Goal: Task Accomplishment & Management: Check status

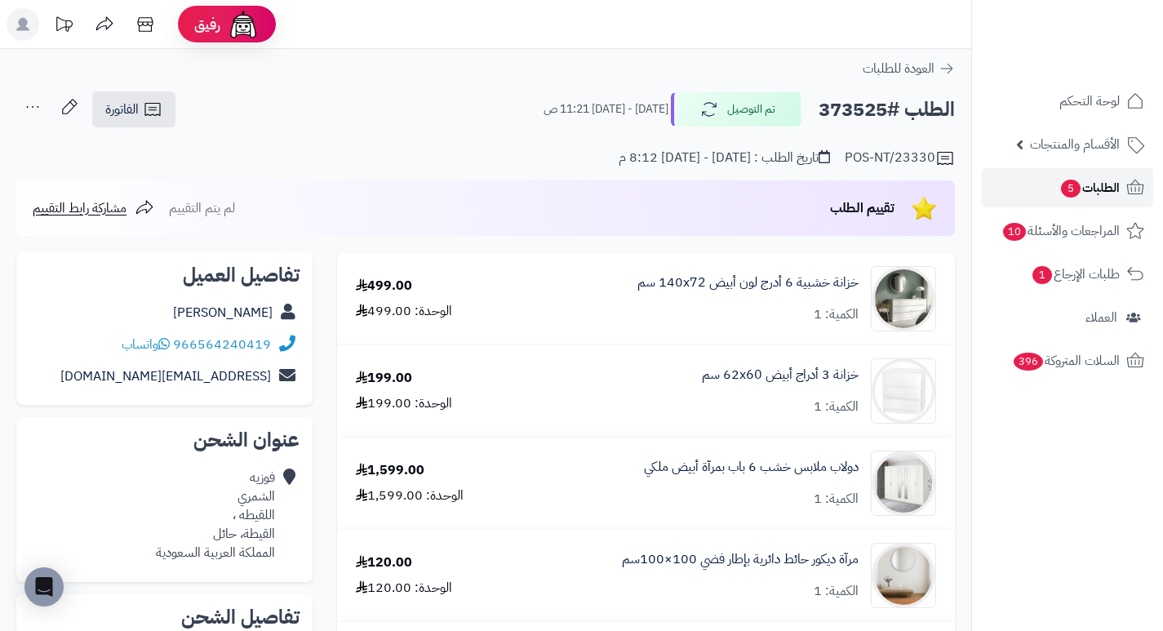
click at [1090, 187] on span "الطلبات 5" at bounding box center [1089, 187] width 60 height 23
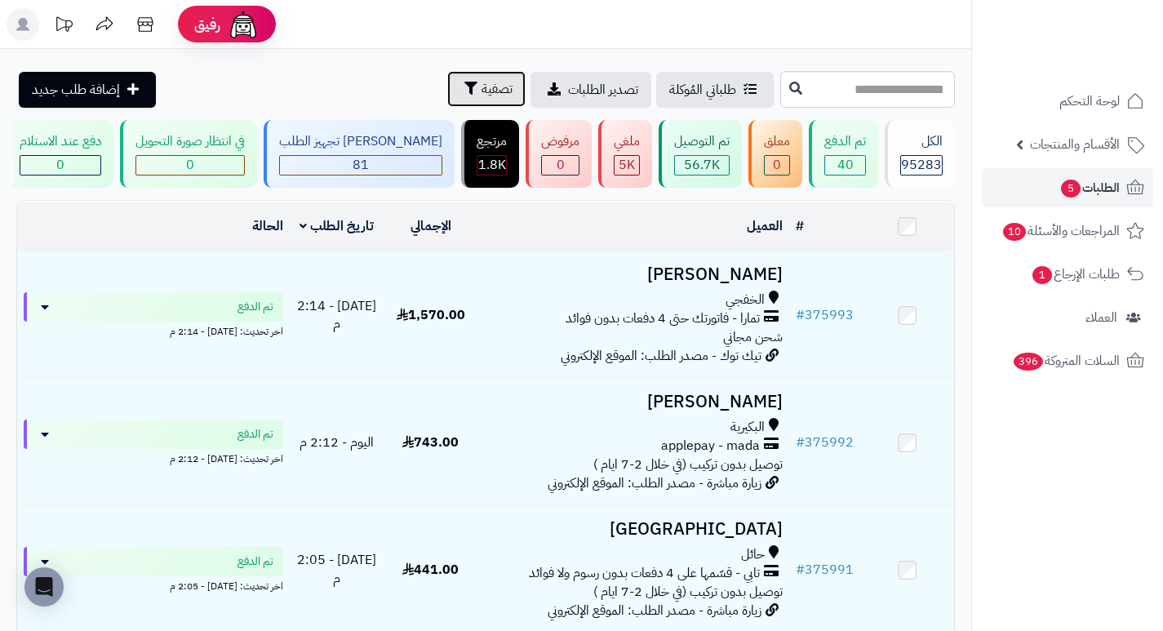
click at [464, 91] on icon "button" at bounding box center [470, 88] width 13 height 13
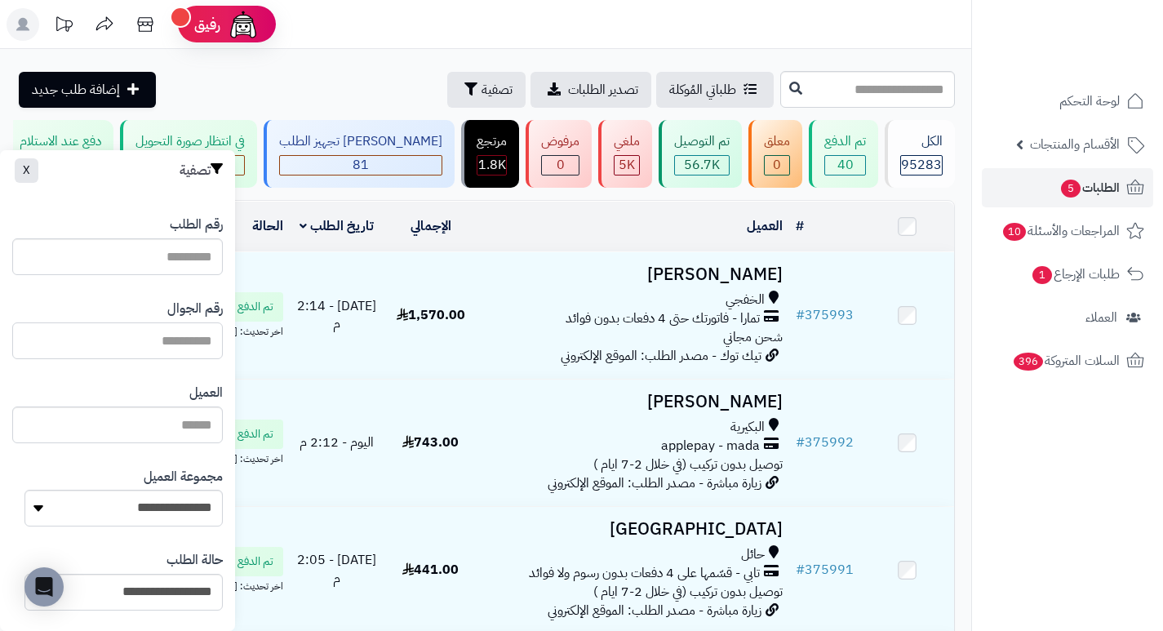
paste input "*********"
type input "*********"
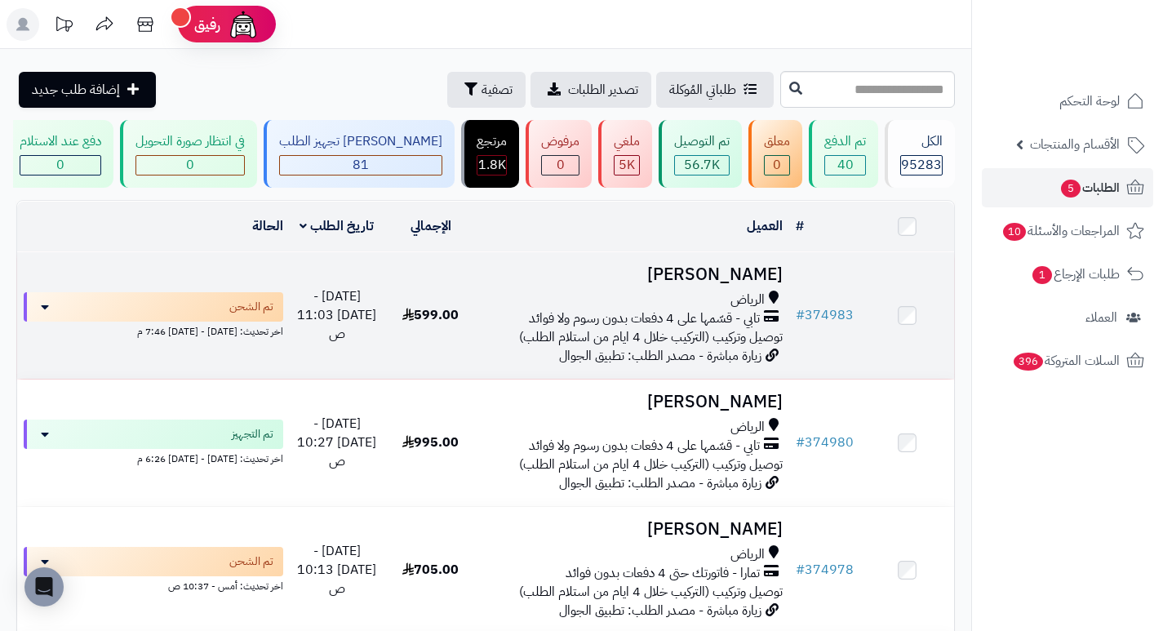
click at [743, 284] on h3 "[PERSON_NAME]" at bounding box center [633, 274] width 299 height 19
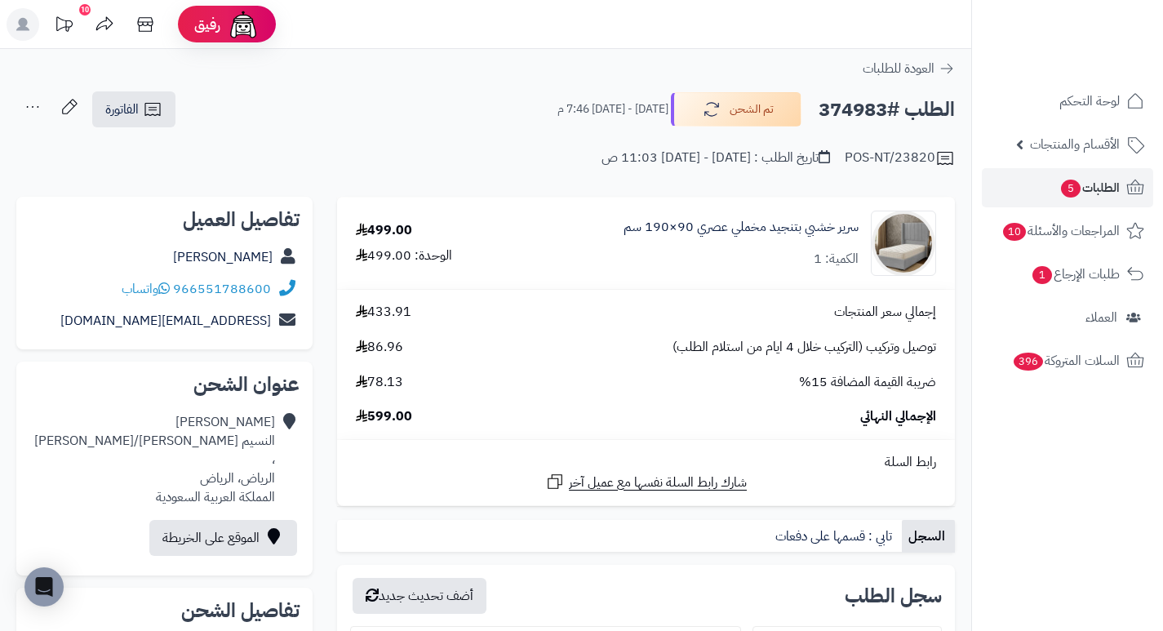
click at [856, 103] on h2 "الطلب #374983" at bounding box center [887, 109] width 136 height 33
copy h2 "374983"
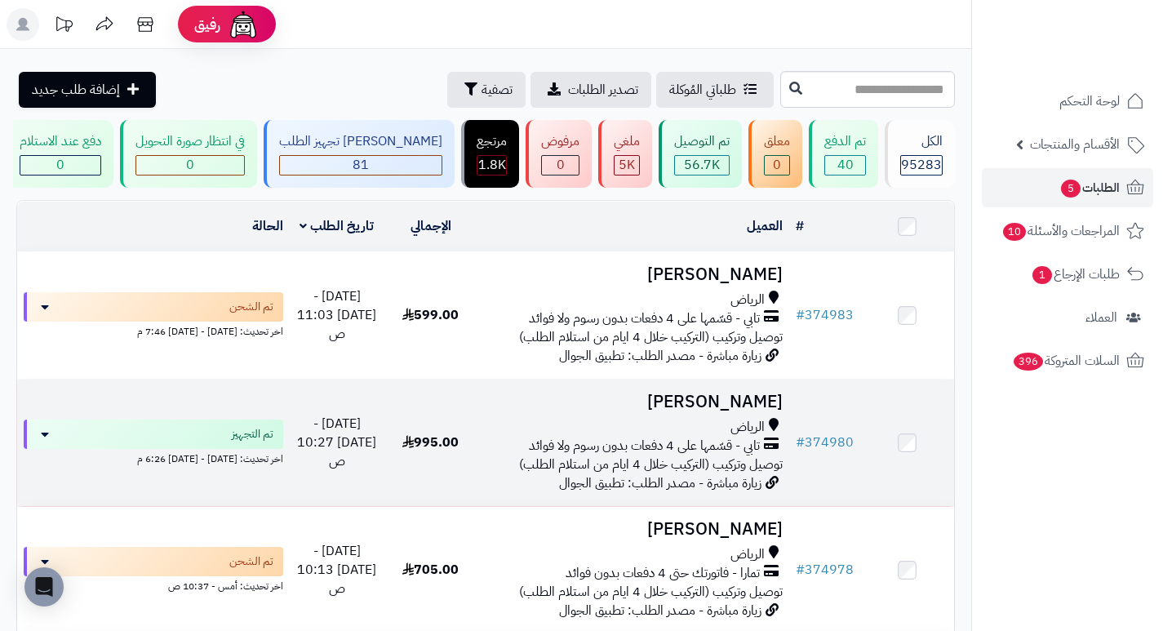
click at [743, 411] on h3 "[PERSON_NAME]" at bounding box center [633, 402] width 299 height 19
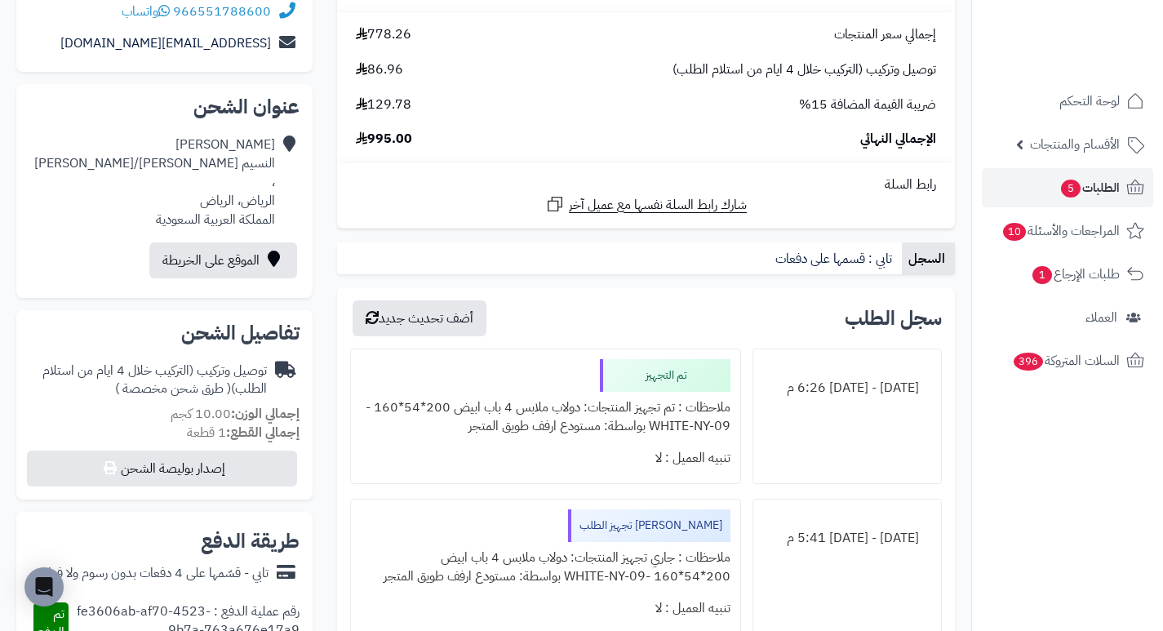
scroll to position [326, 0]
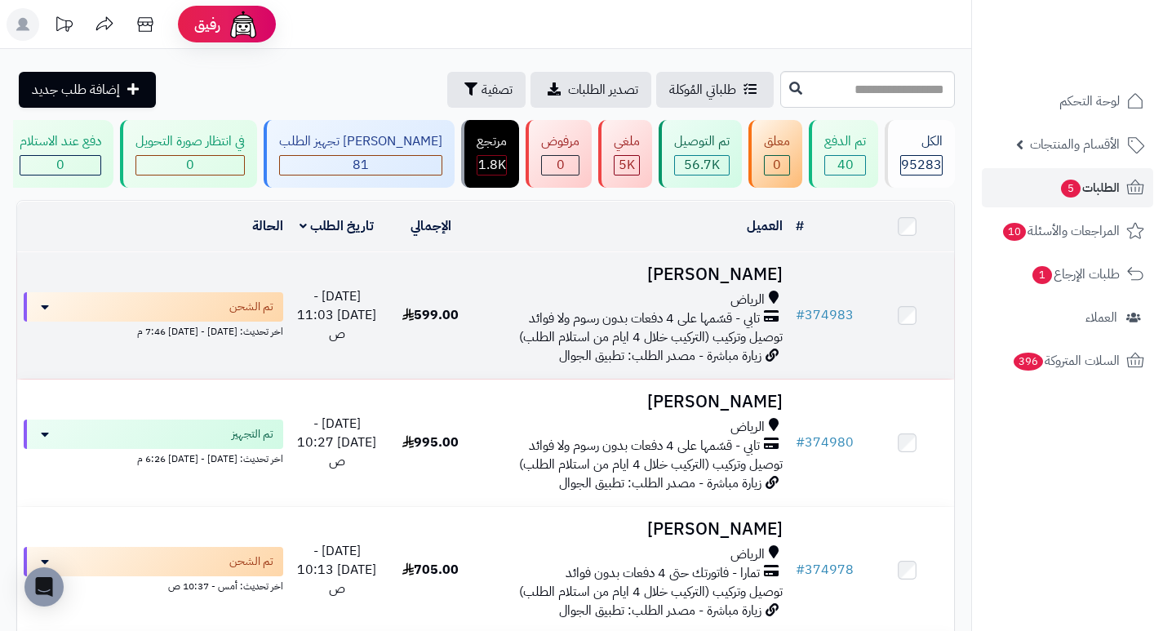
click at [765, 284] on h3 "[PERSON_NAME]" at bounding box center [633, 274] width 299 height 19
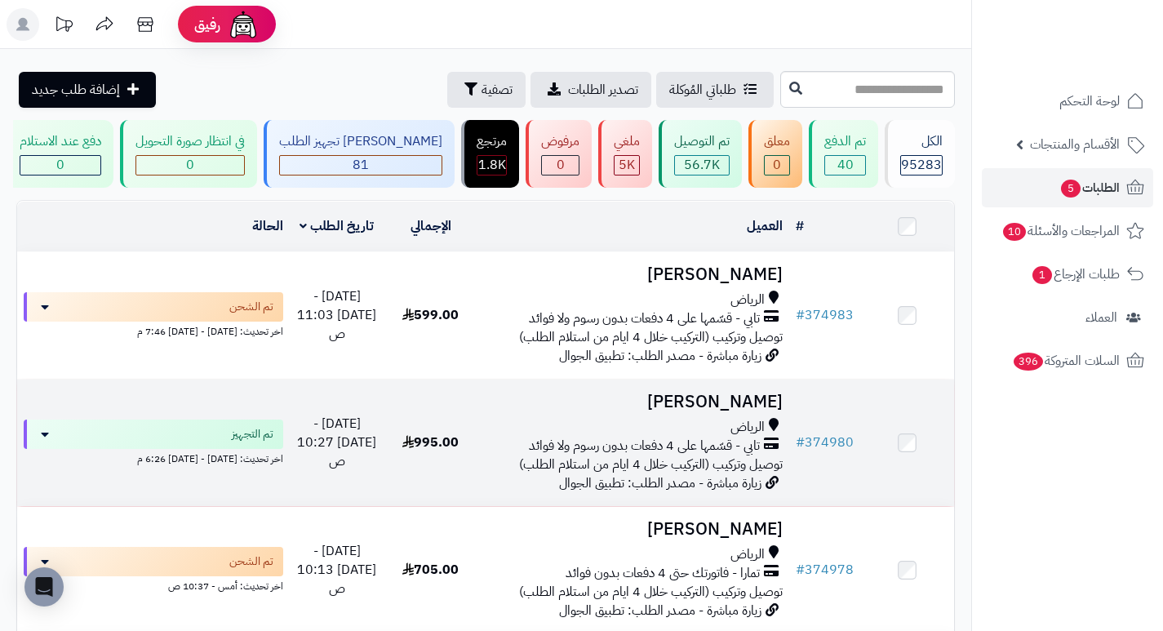
click at [739, 406] on h3 "[PERSON_NAME]" at bounding box center [633, 402] width 299 height 19
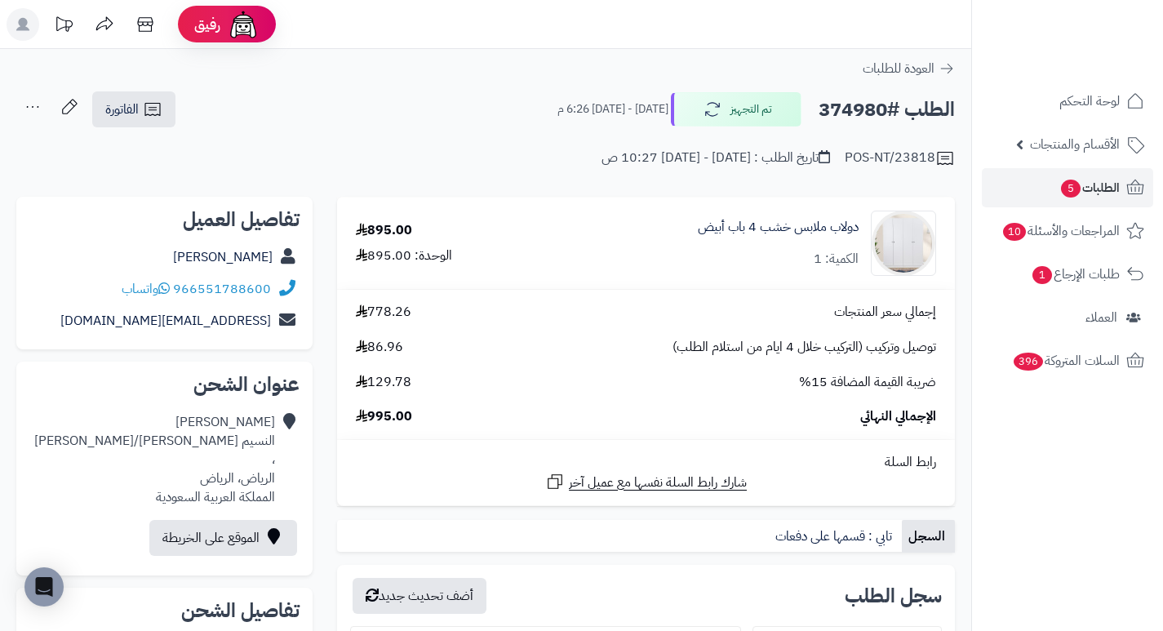
click at [872, 116] on h2 "الطلب #374980" at bounding box center [887, 109] width 136 height 33
copy h2 "374980"
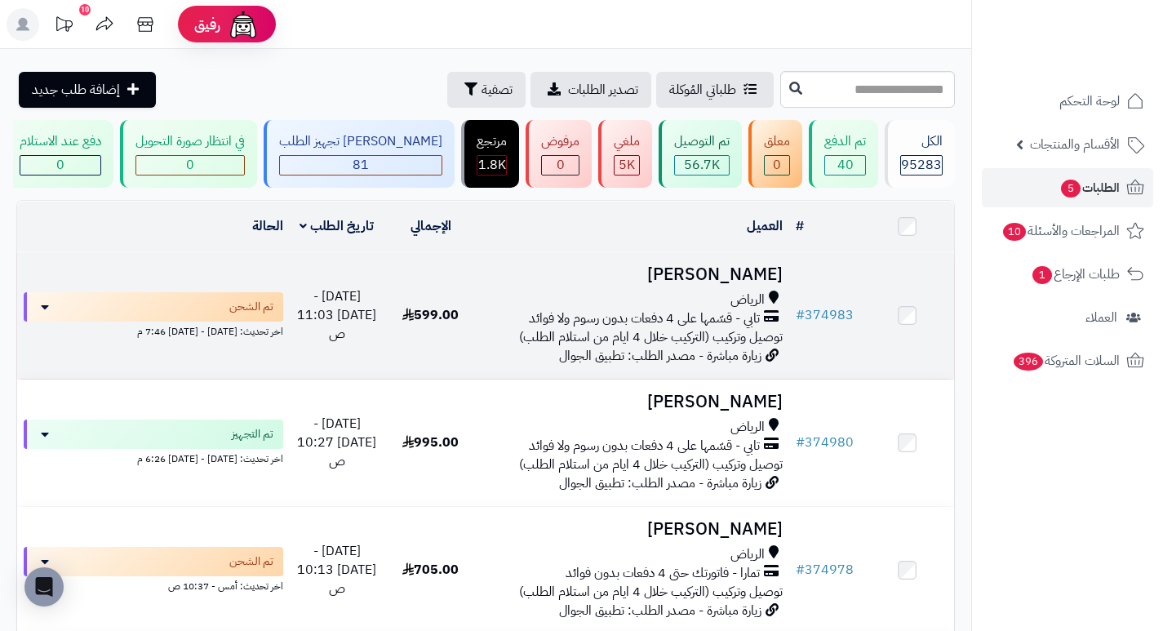
click at [774, 284] on h3 "[PERSON_NAME]" at bounding box center [633, 274] width 299 height 19
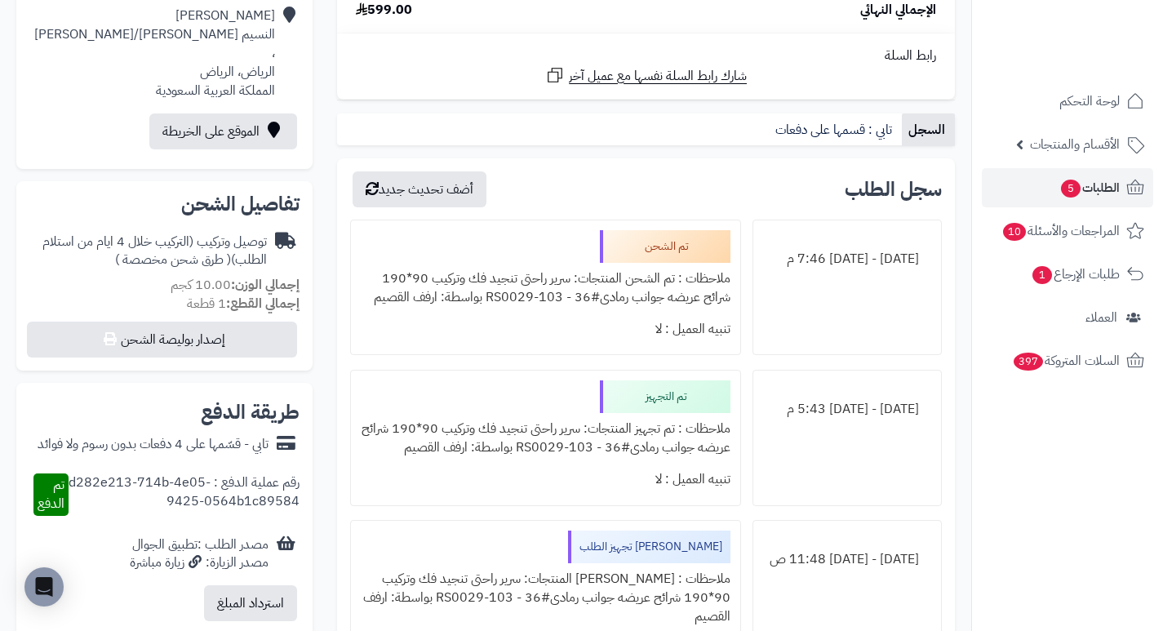
scroll to position [408, 0]
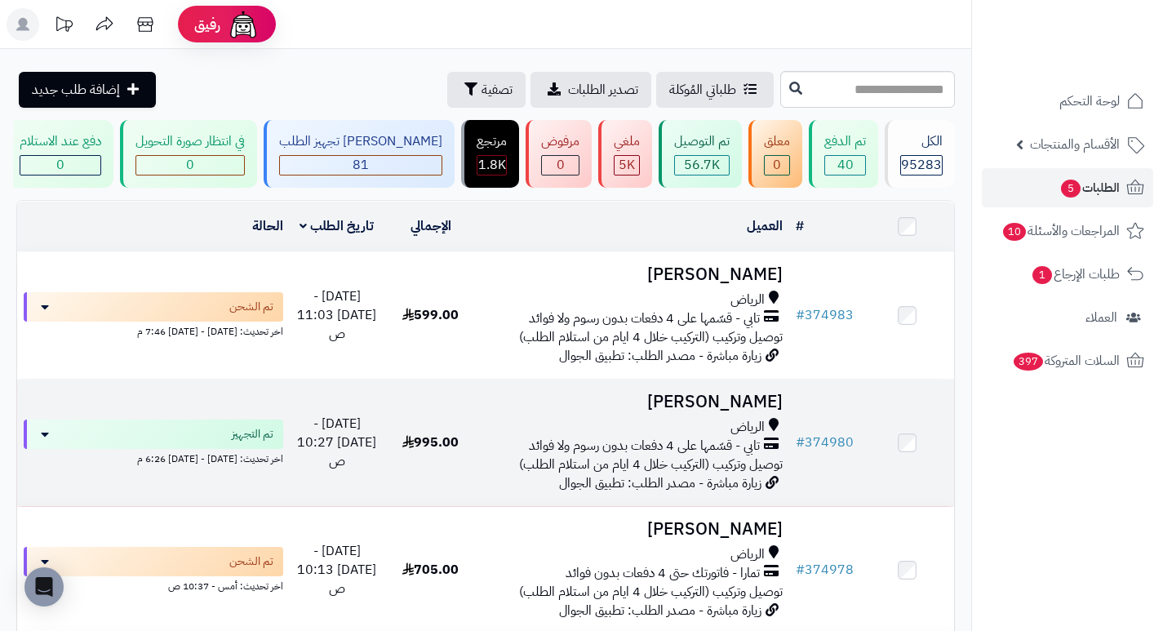
click at [702, 411] on h3 "[PERSON_NAME]" at bounding box center [633, 402] width 299 height 19
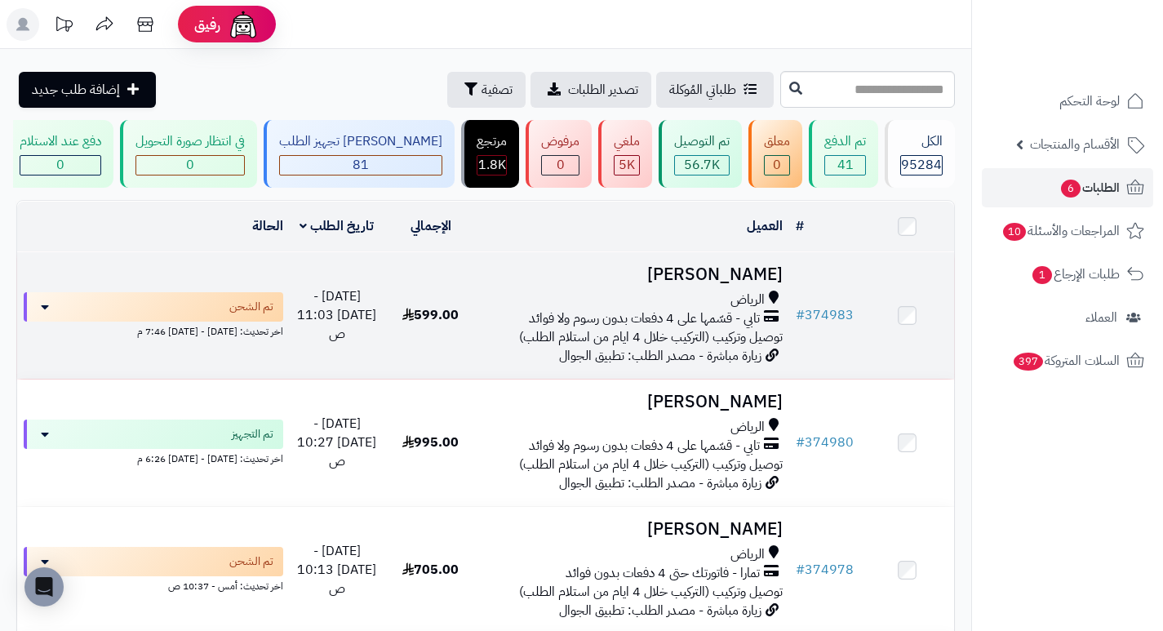
click at [718, 284] on h3 "[PERSON_NAME]" at bounding box center [633, 274] width 299 height 19
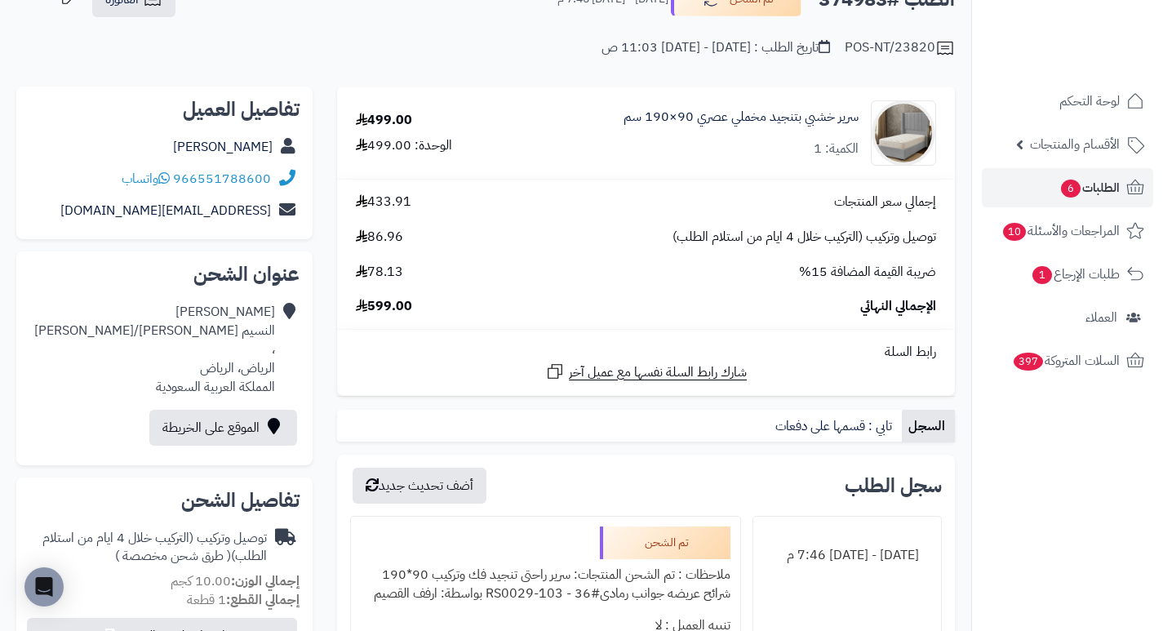
scroll to position [82, 0]
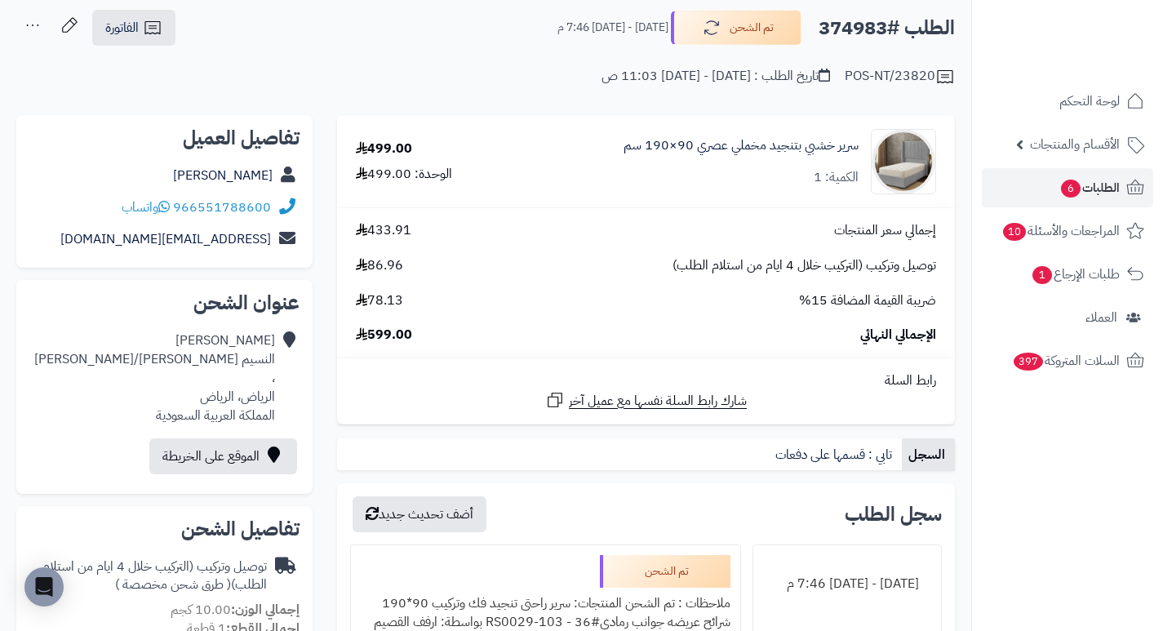
drag, startPoint x: 641, startPoint y: 200, endPoint x: 597, endPoint y: 200, distance: 44.1
click at [597, 200] on td "سرير خشبي بتنجيد مخملي عصري 90×190 سم الكمية: 1" at bounding box center [731, 161] width 446 height 91
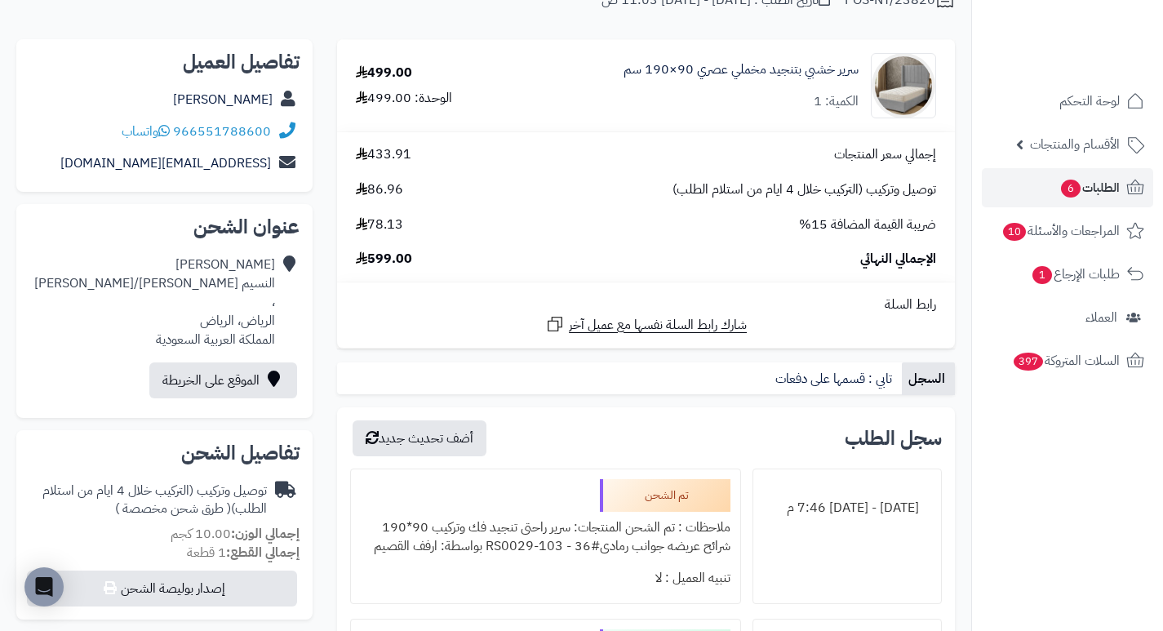
scroll to position [163, 0]
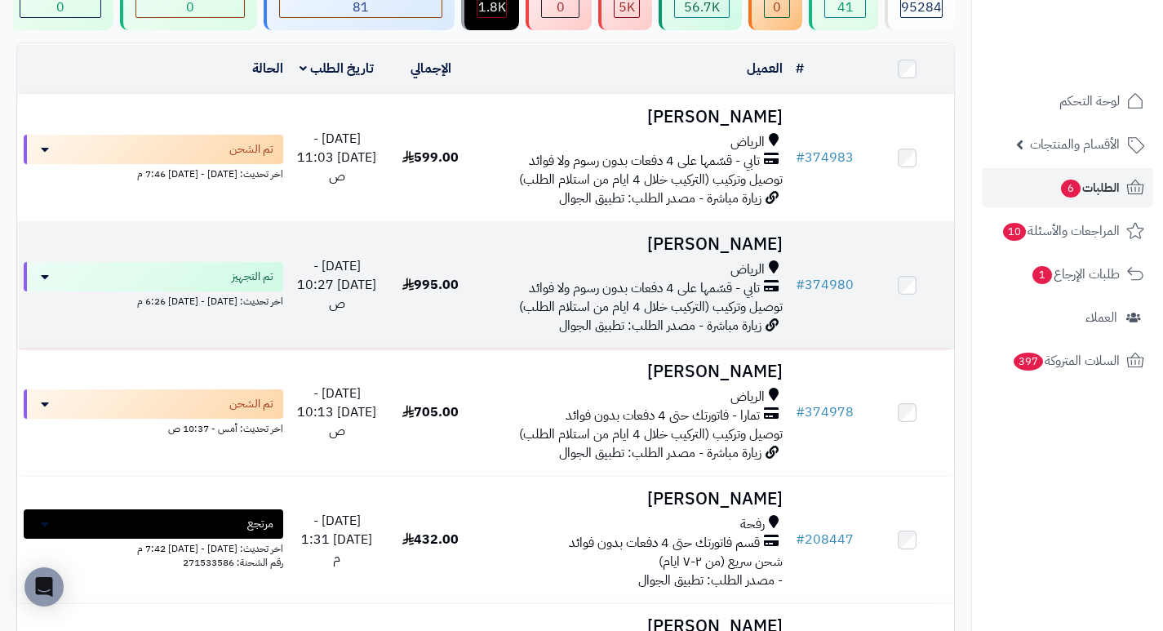
scroll to position [163, 0]
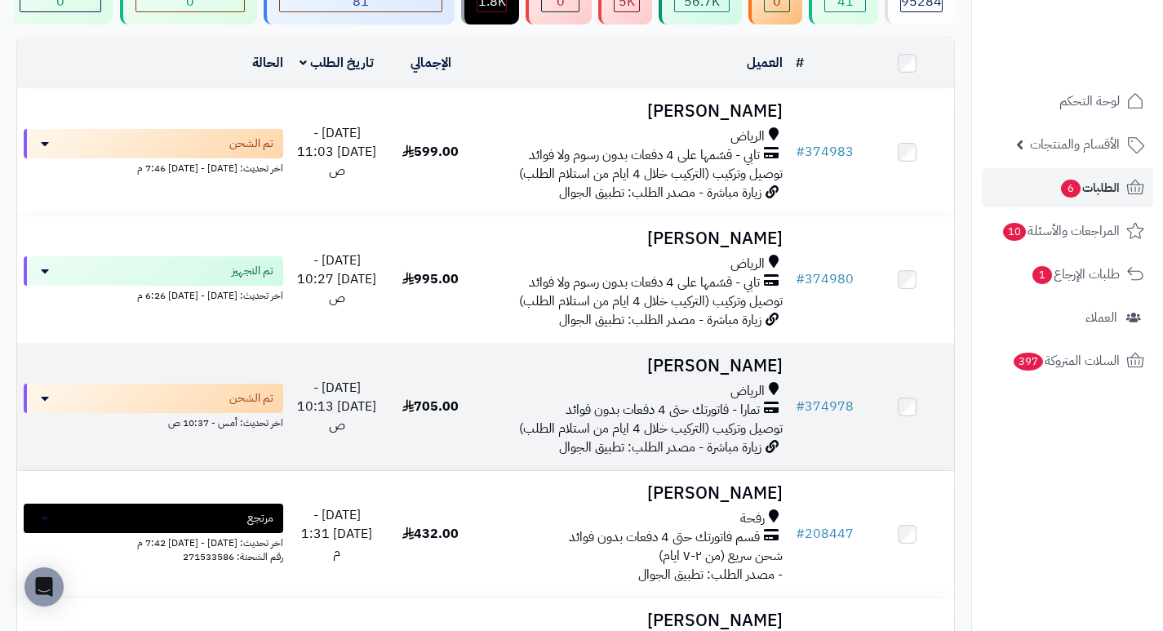
click at [762, 375] on h3 "[PERSON_NAME]" at bounding box center [633, 366] width 299 height 19
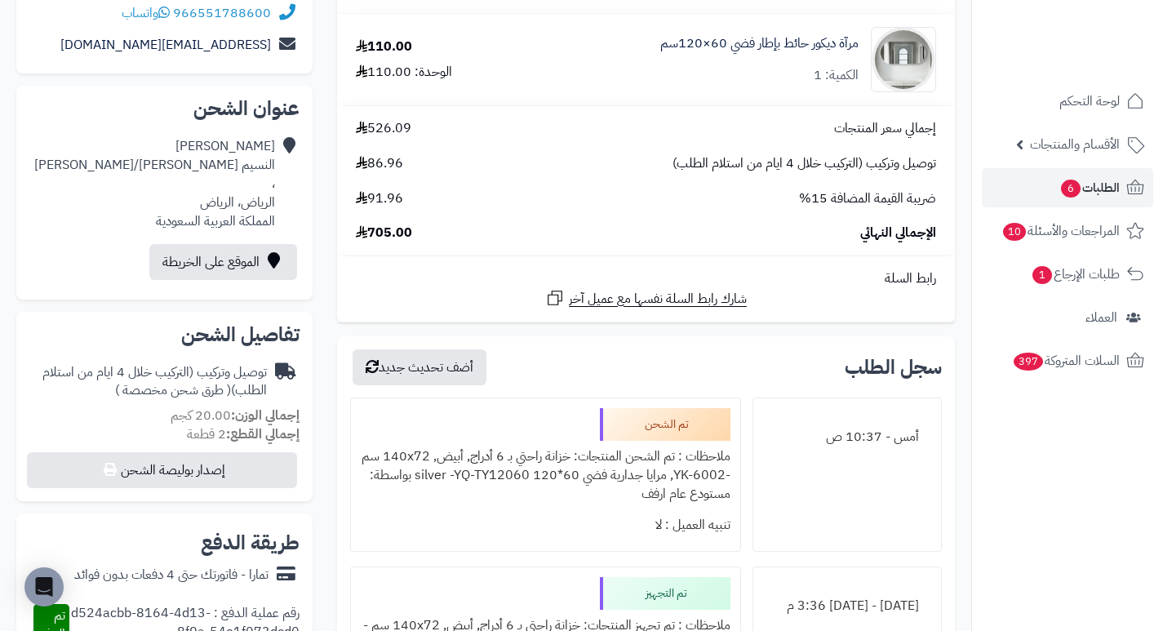
scroll to position [326, 0]
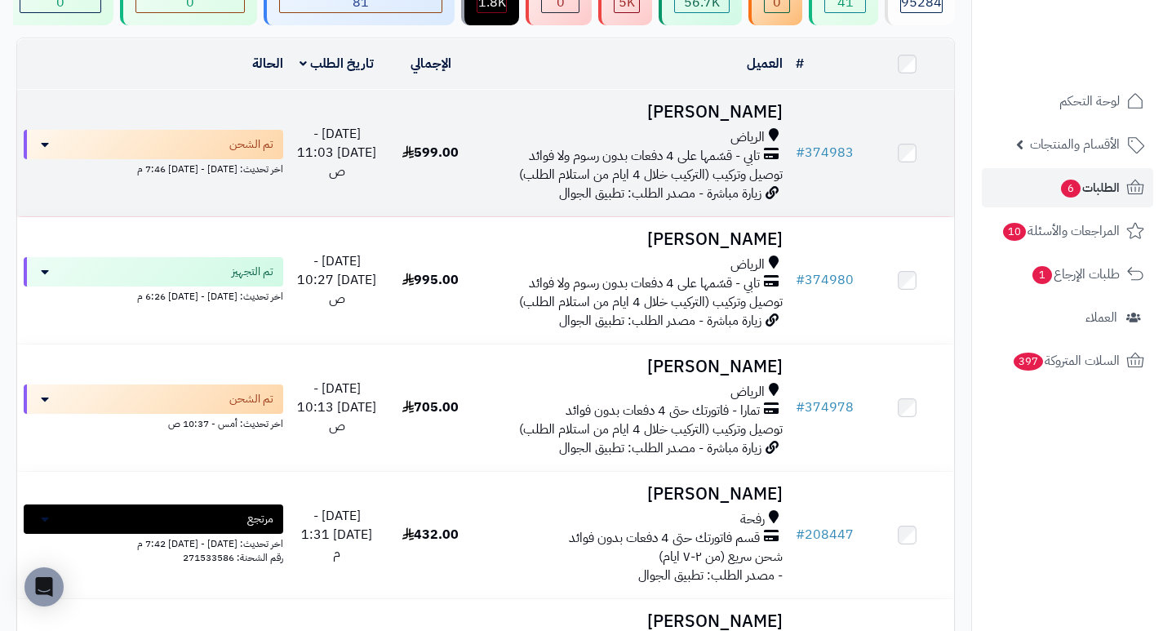
scroll to position [163, 0]
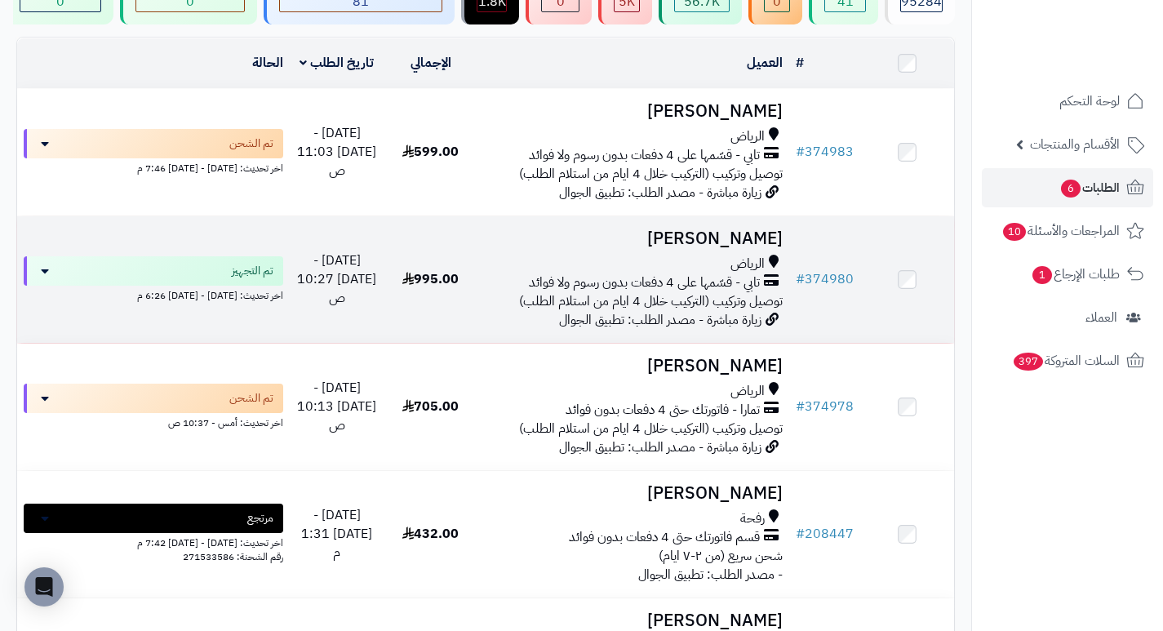
click at [724, 248] on h3 "[PERSON_NAME]" at bounding box center [633, 238] width 299 height 19
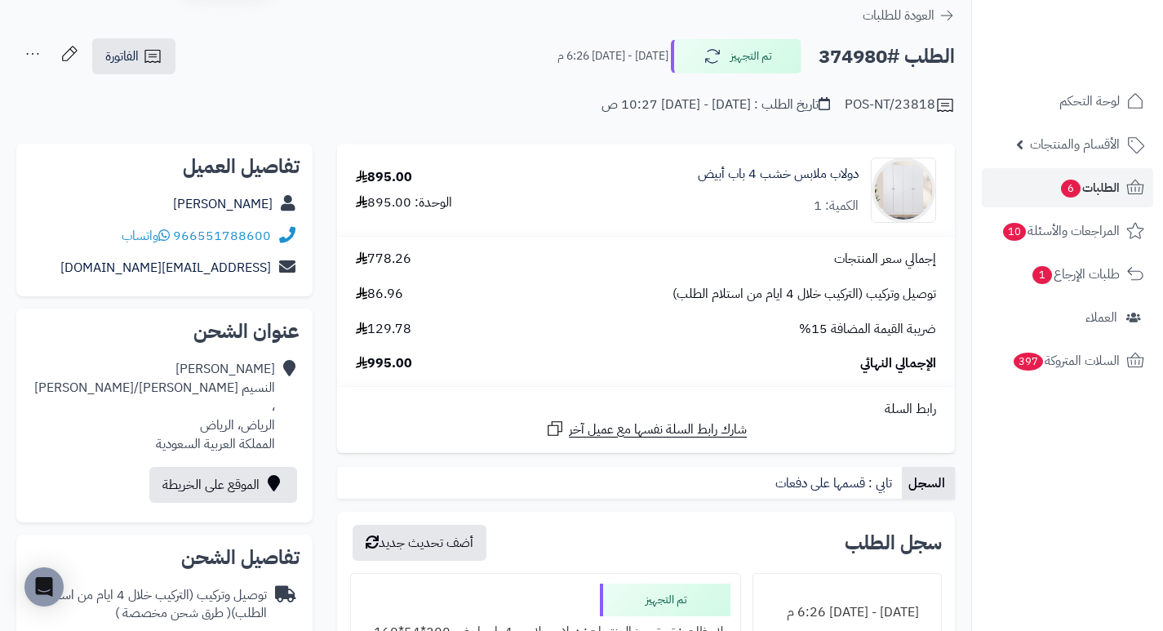
scroll to position [82, 0]
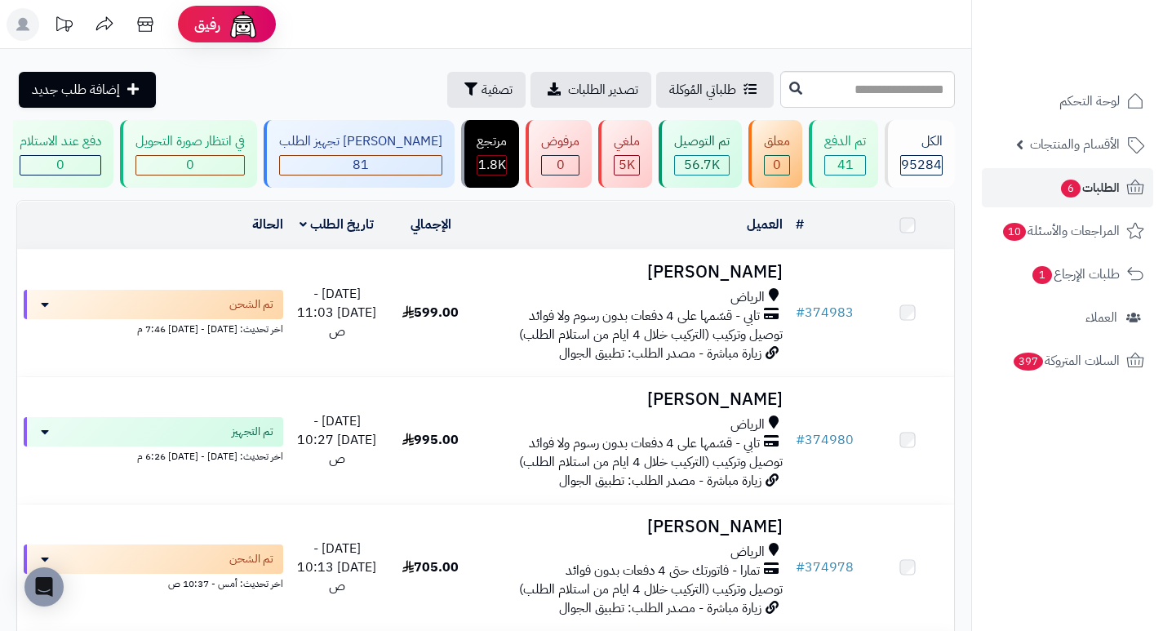
scroll to position [163, 0]
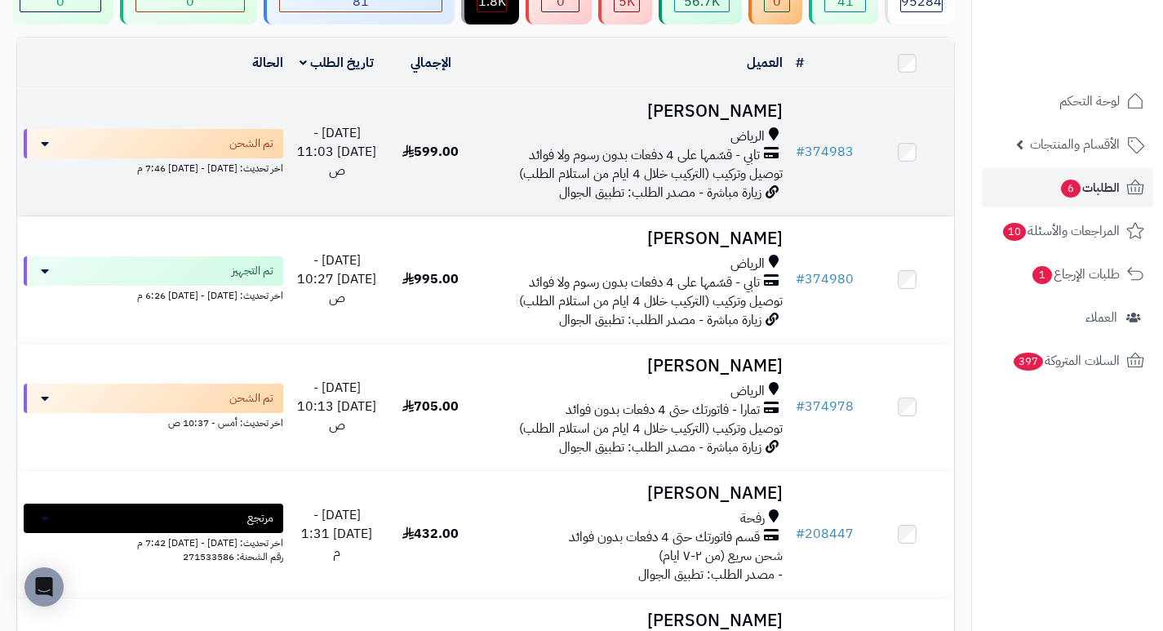
click at [736, 119] on h3 "سلمى الشمري" at bounding box center [633, 111] width 299 height 19
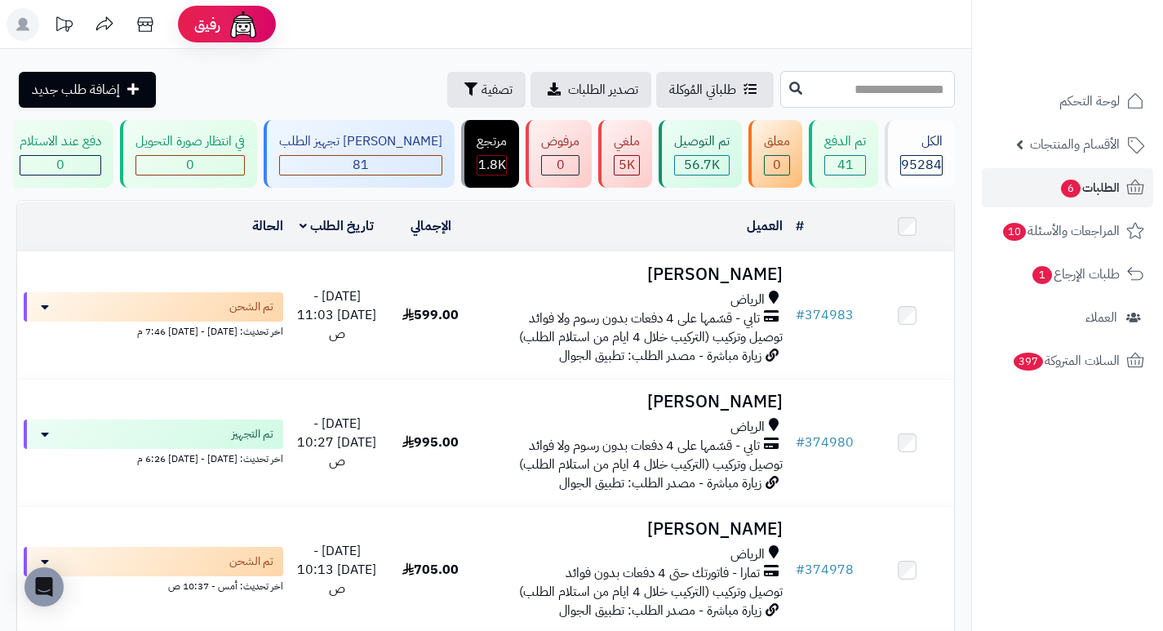
click at [877, 99] on input "text" at bounding box center [867, 89] width 175 height 37
type input "******"
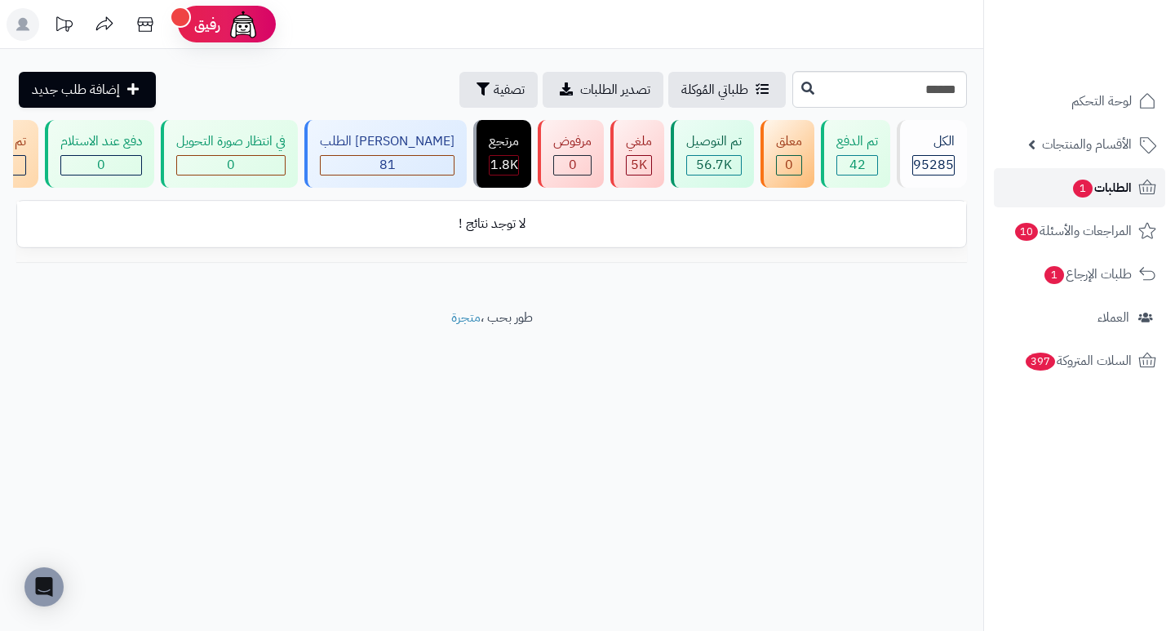
click at [1102, 190] on span "الطلبات 1" at bounding box center [1102, 187] width 60 height 23
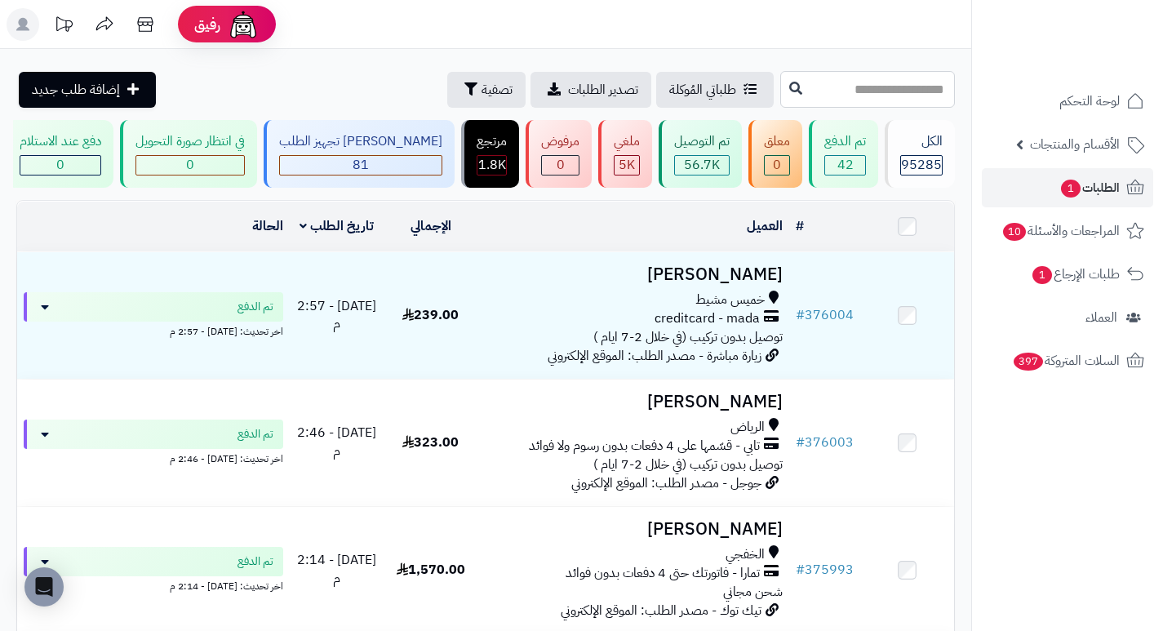
click at [908, 85] on input "text" at bounding box center [867, 89] width 175 height 37
type input "******"
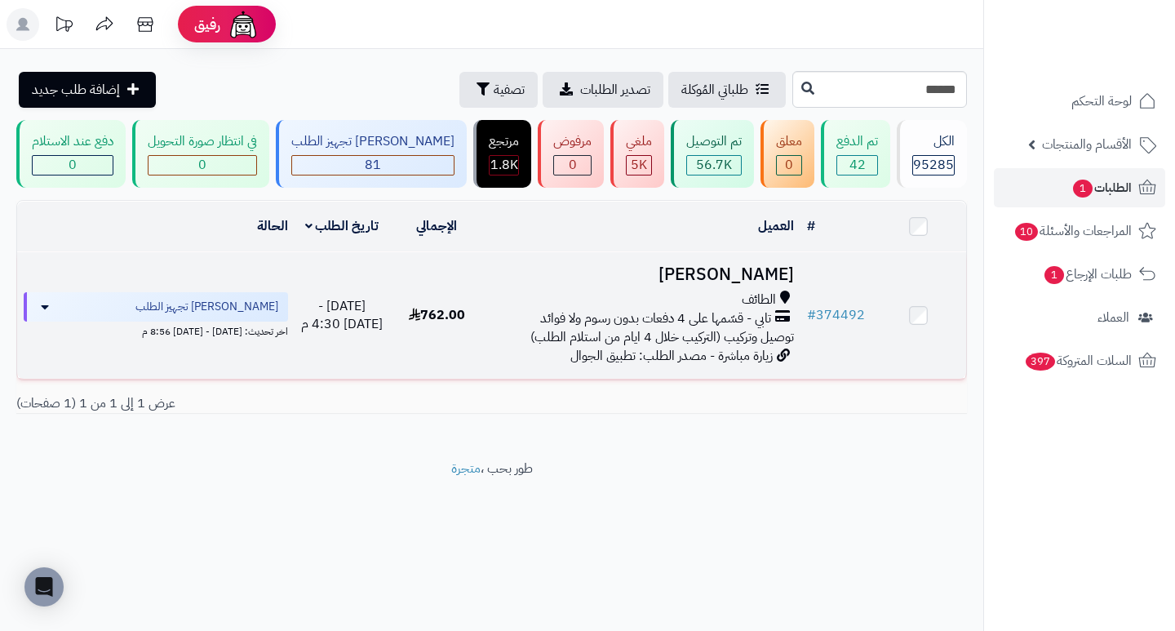
click at [771, 276] on h3 "[PERSON_NAME]" at bounding box center [641, 274] width 303 height 19
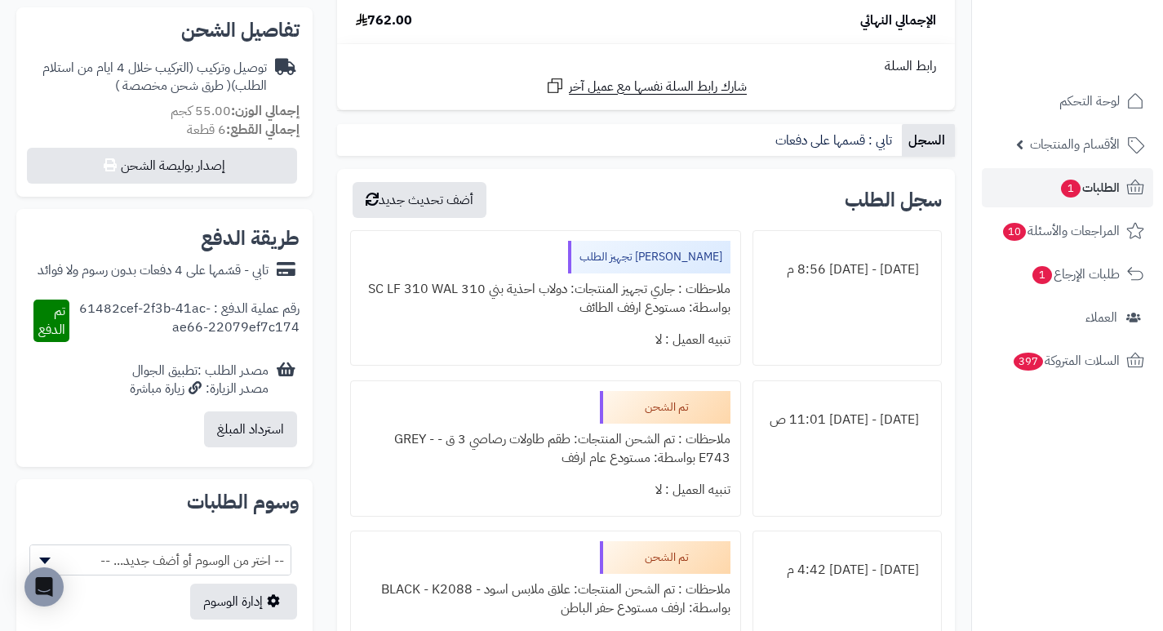
scroll to position [571, 0]
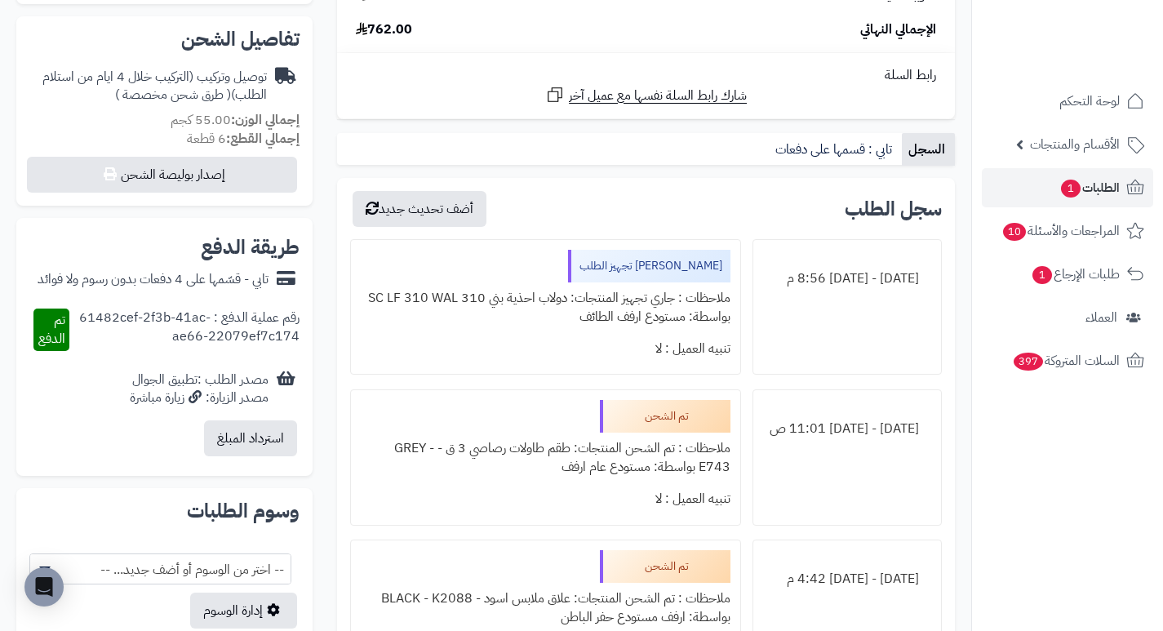
drag, startPoint x: 558, startPoint y: 299, endPoint x: 447, endPoint y: 309, distance: 111.5
click at [447, 309] on div "ملاحظات : جاري تجهيز المنتجات: دولاب احذية بني 310 SC LF 310 WAL بواسطة: مستودع…" at bounding box center [545, 307] width 369 height 51
click at [486, 344] on div "تنبيه العميل : لا" at bounding box center [545, 349] width 369 height 32
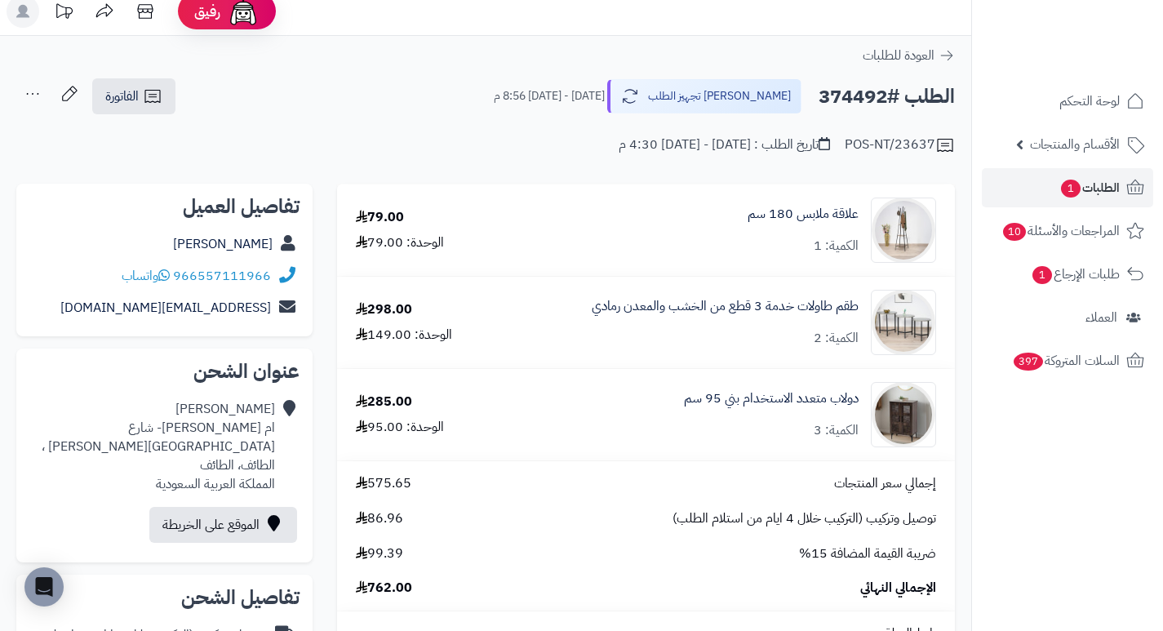
scroll to position [0, 0]
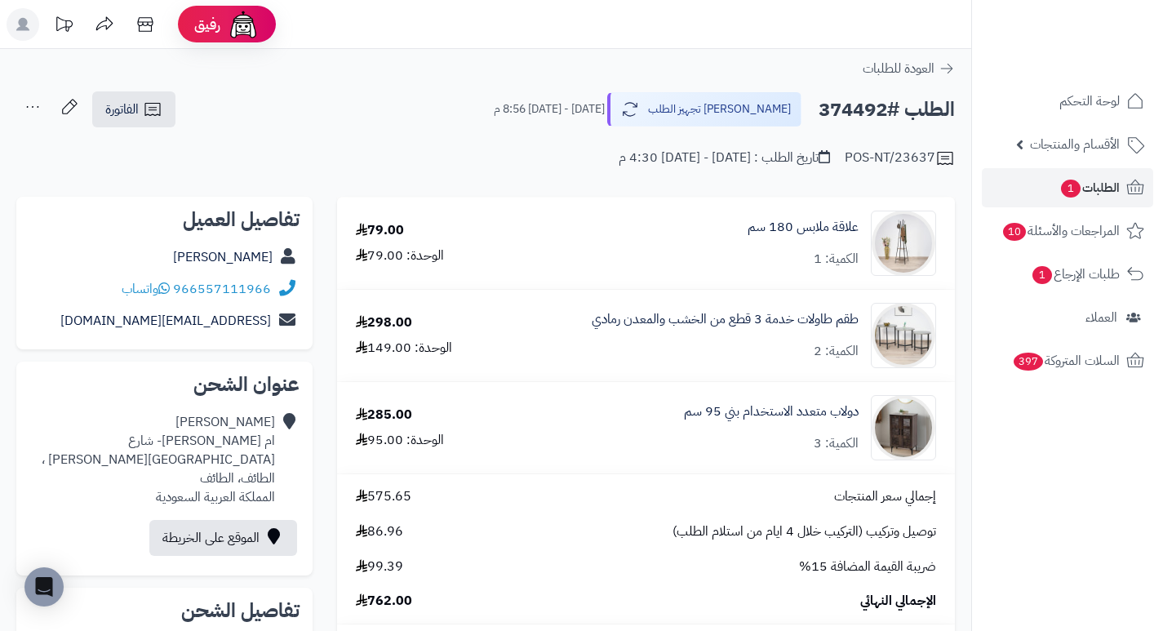
click at [860, 112] on h2 "الطلب #374492" at bounding box center [887, 109] width 136 height 33
click at [533, 158] on div "POS-NT/23637 تاريخ الطلب : الجمعة - ٥ سبتمبر ٢٠٢٥ - 4:30 م" at bounding box center [485, 148] width 939 height 39
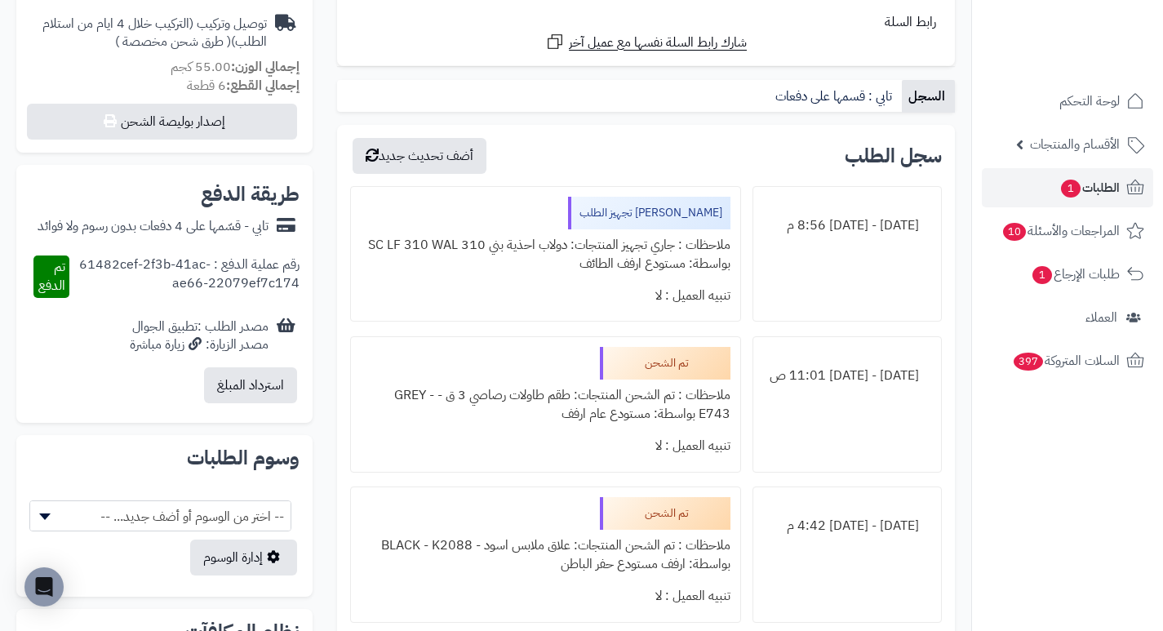
scroll to position [653, 0]
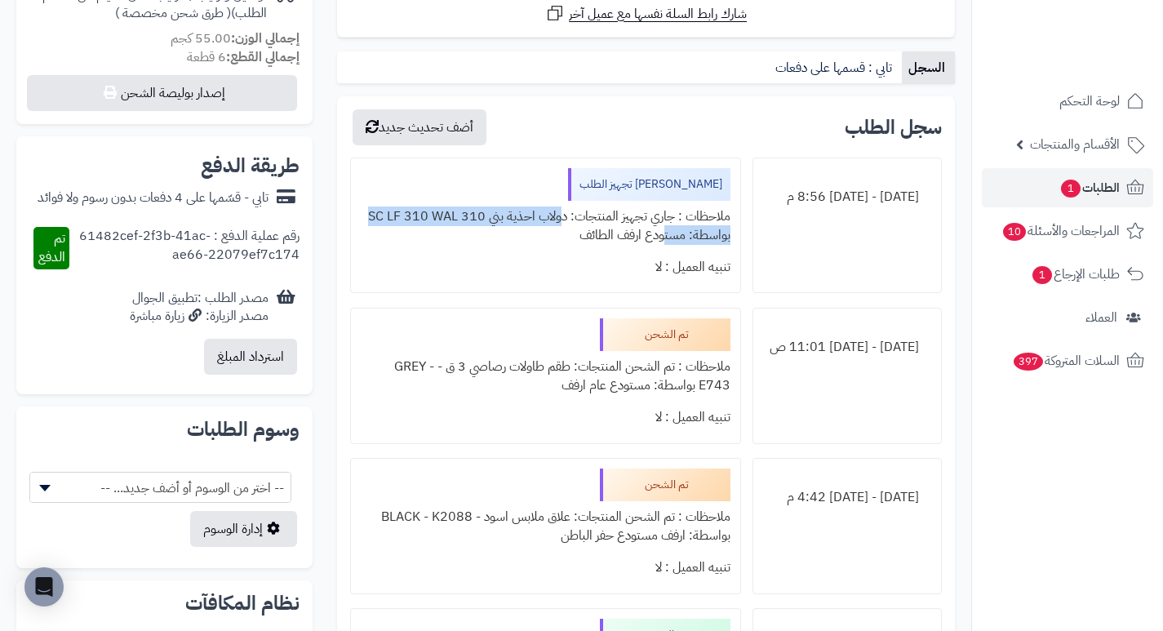
drag, startPoint x: 661, startPoint y: 237, endPoint x: 568, endPoint y: 218, distance: 94.9
click at [568, 218] on div "ملاحظات : جاري تجهيز المنتجات: دولاب احذية بني 310 SC LF 310 WAL بواسطة: مستودع…" at bounding box center [545, 226] width 369 height 51
click at [590, 273] on div "تنبيه العميل : لا" at bounding box center [545, 267] width 369 height 32
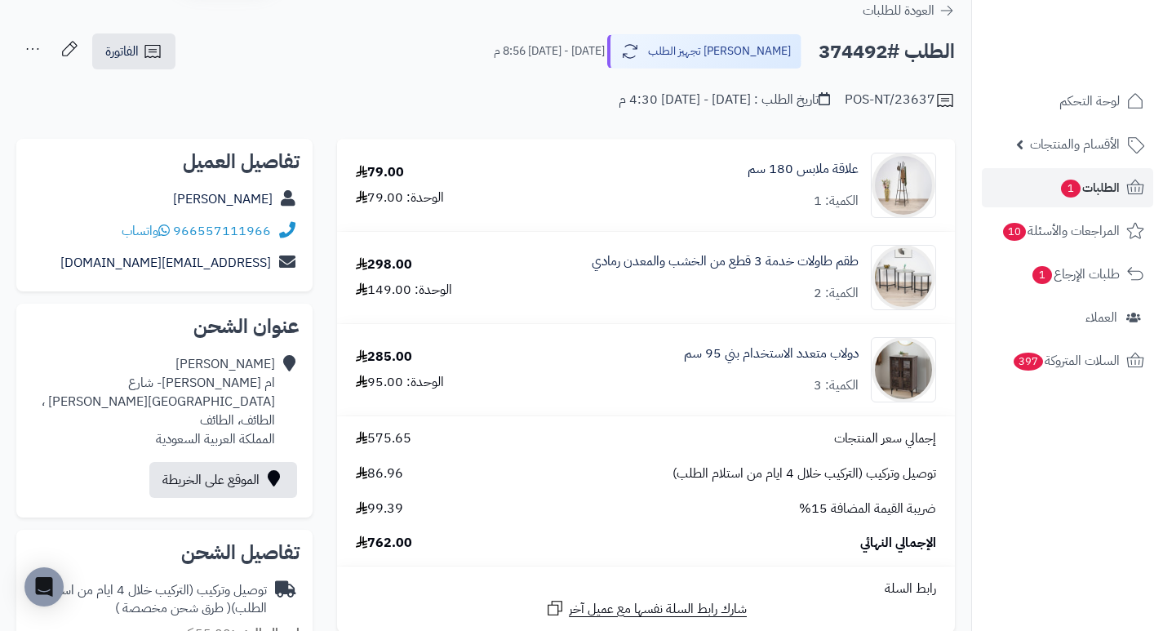
scroll to position [0, 0]
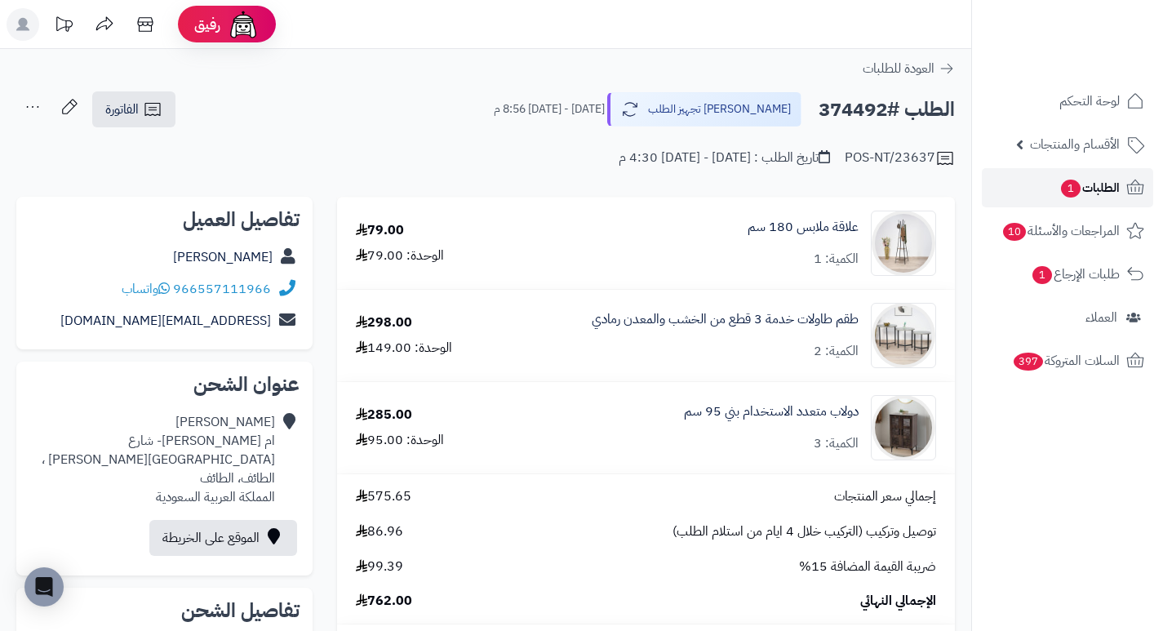
click at [1071, 193] on span "1" at bounding box center [1071, 189] width 20 height 18
